Goal: Information Seeking & Learning: Understand process/instructions

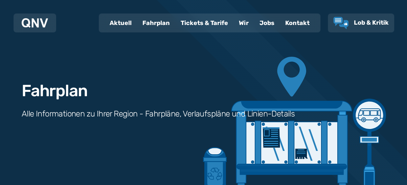
click at [175, 16] on div "Fahrplan" at bounding box center [156, 23] width 38 height 18
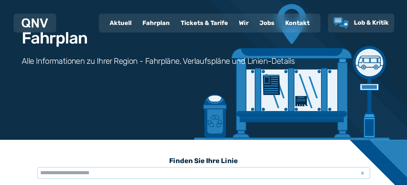
scroll to position [54, 0]
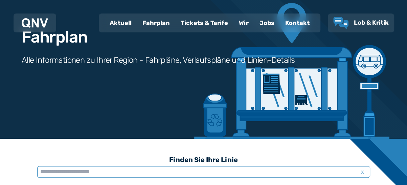
click at [138, 166] on input "text" at bounding box center [203, 171] width 333 height 11
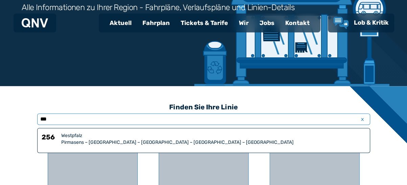
scroll to position [108, 0]
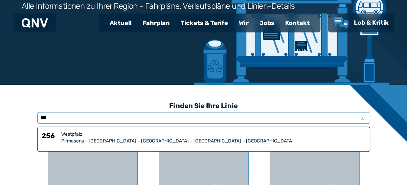
type input "***"
click at [206, 131] on div "Westpfalz" at bounding box center [213, 134] width 304 height 7
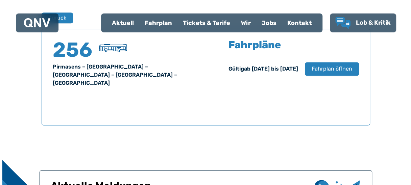
scroll to position [451, 0]
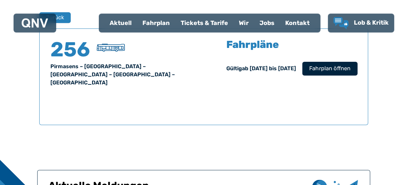
click at [309, 65] on span "Fahrplan öffnen" at bounding box center [329, 69] width 41 height 8
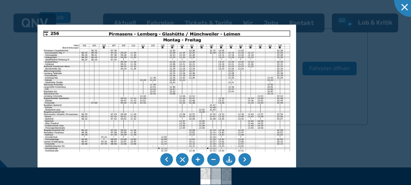
click at [216, 174] on img at bounding box center [216, 176] width 24 height 17
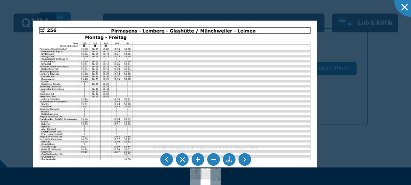
click at [219, 118] on img at bounding box center [175, 121] width 284 height 201
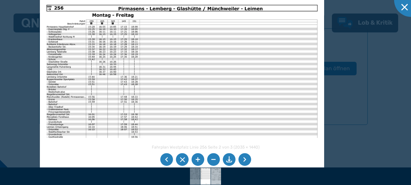
click at [215, 176] on img at bounding box center [216, 176] width 24 height 17
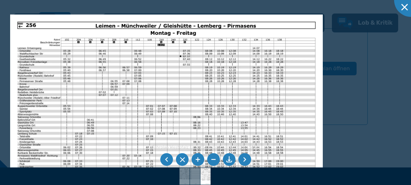
click at [119, 135] on img at bounding box center [166, 125] width 313 height 221
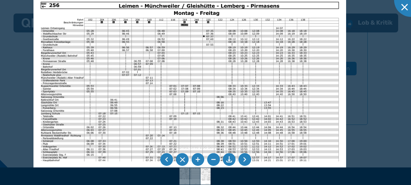
click at [148, 125] on img at bounding box center [189, 105] width 313 height 221
